Goal: Check status: Check status

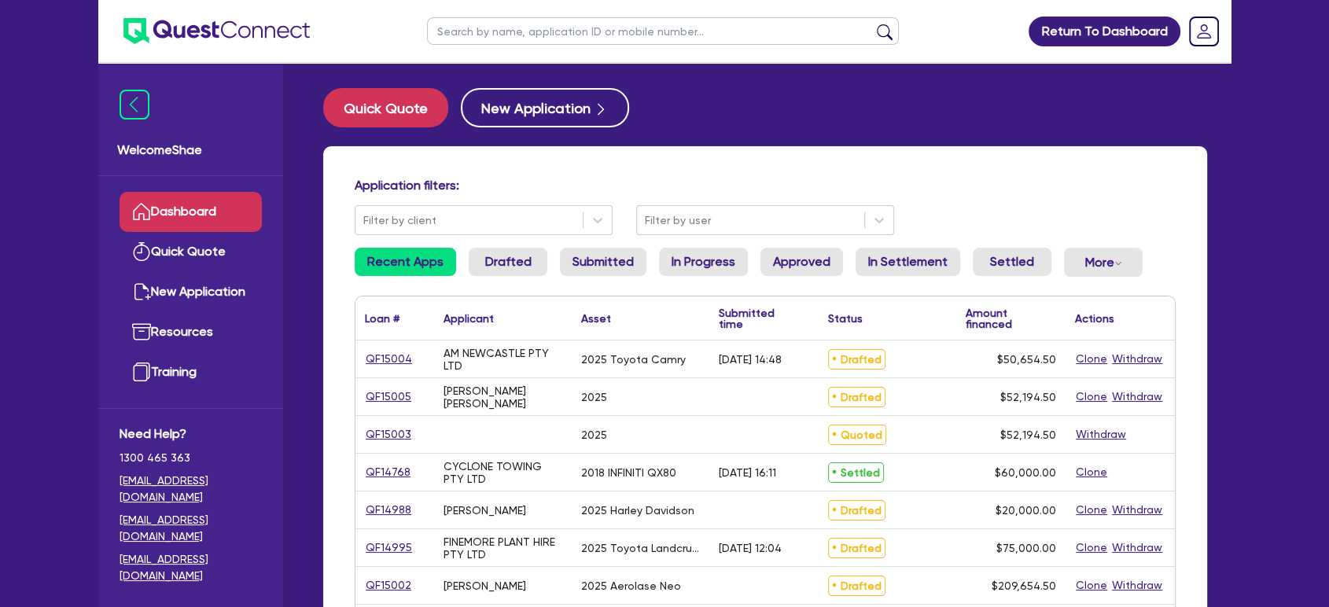
click at [481, 29] on input "text" at bounding box center [663, 31] width 472 height 28
type input "[PERSON_NAME]"
click at [872, 24] on button "submit" at bounding box center [884, 35] width 25 height 22
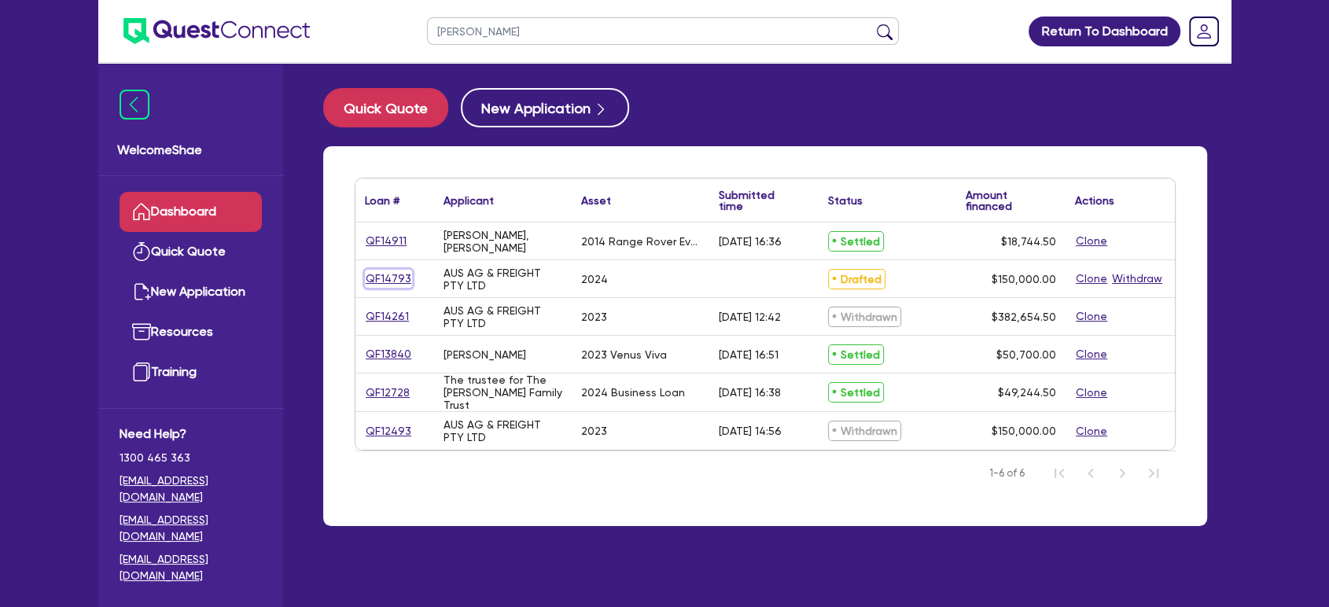
click at [391, 278] on link "QF14793" at bounding box center [388, 279] width 47 height 18
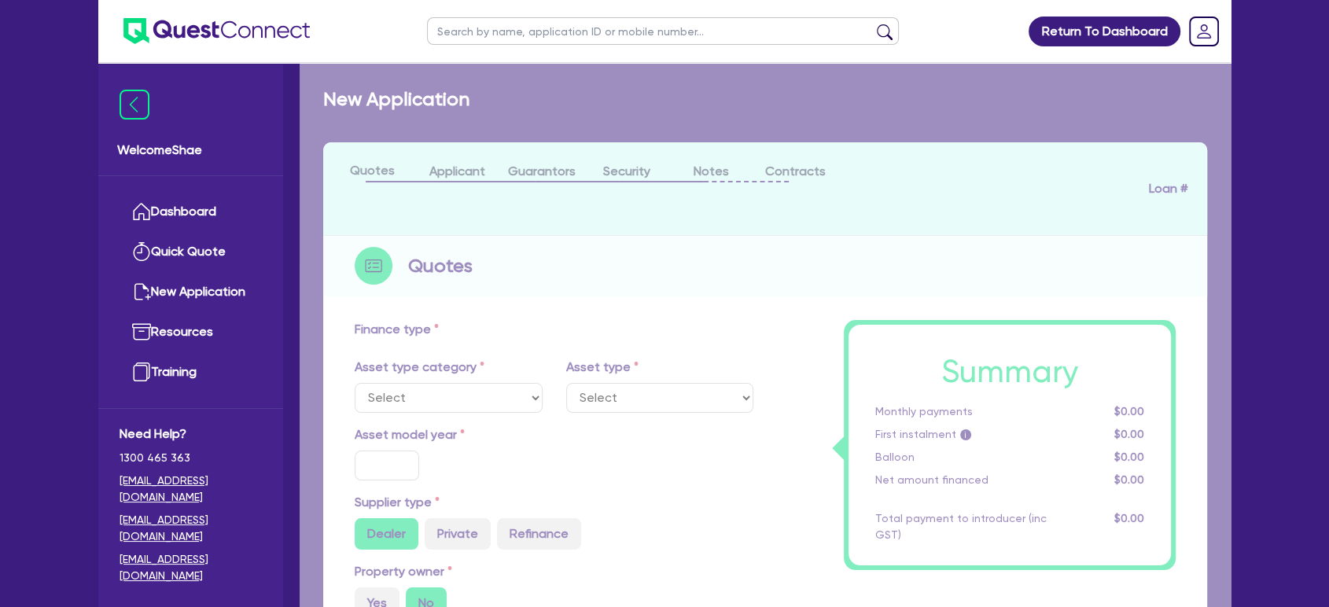
select select "CARS_AND_LIGHT_TRUCKS"
type input "2024"
type input "150,000"
type input "12"
type input "18,000"
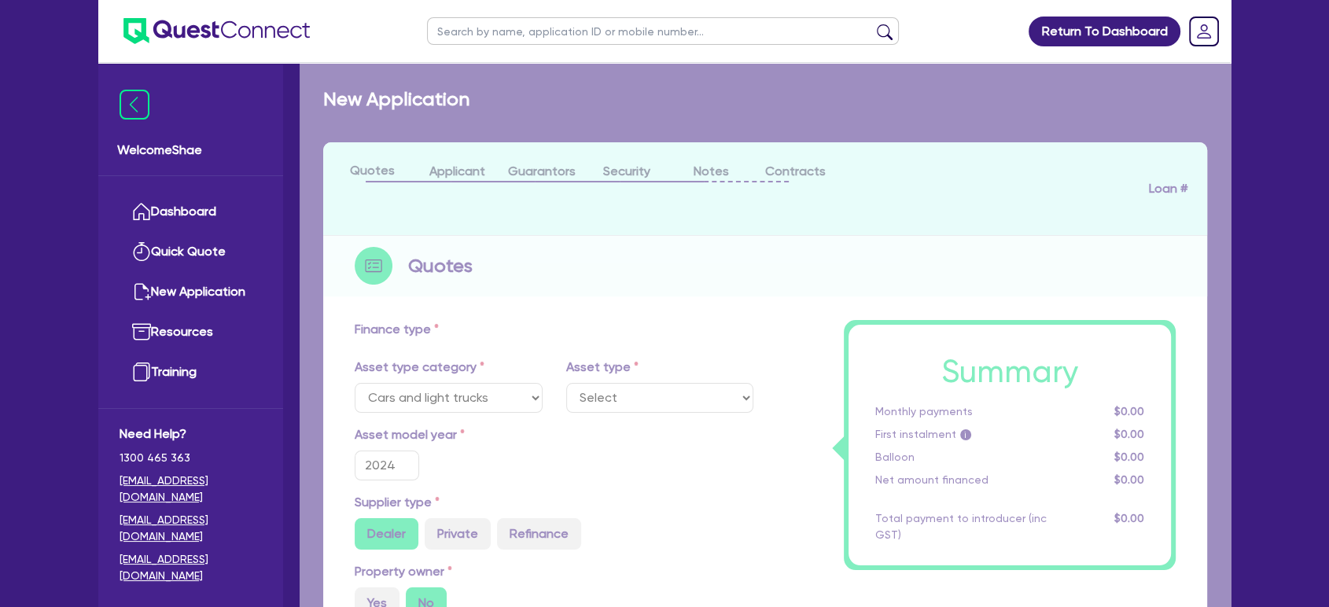
type input "17.95"
select select "PASSENGER_VEHICLES"
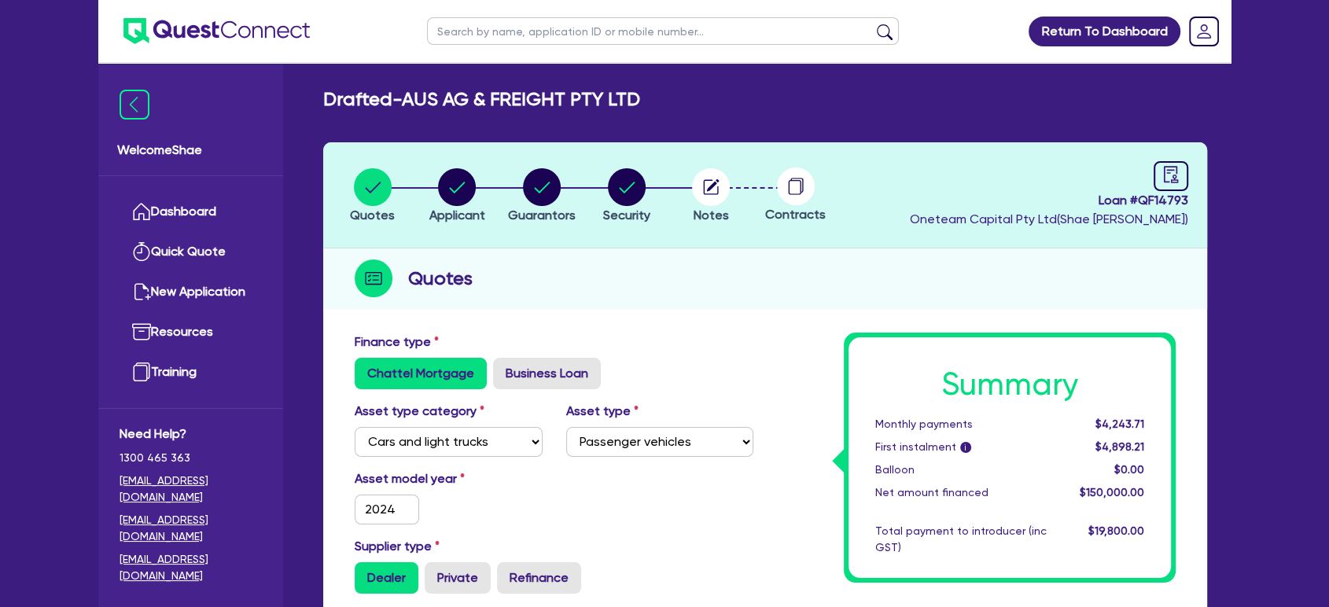
click at [1161, 200] on span "Loan # QF14793" at bounding box center [1049, 200] width 278 height 19
copy span "QF14793"
